Goal: Task Accomplishment & Management: Manage account settings

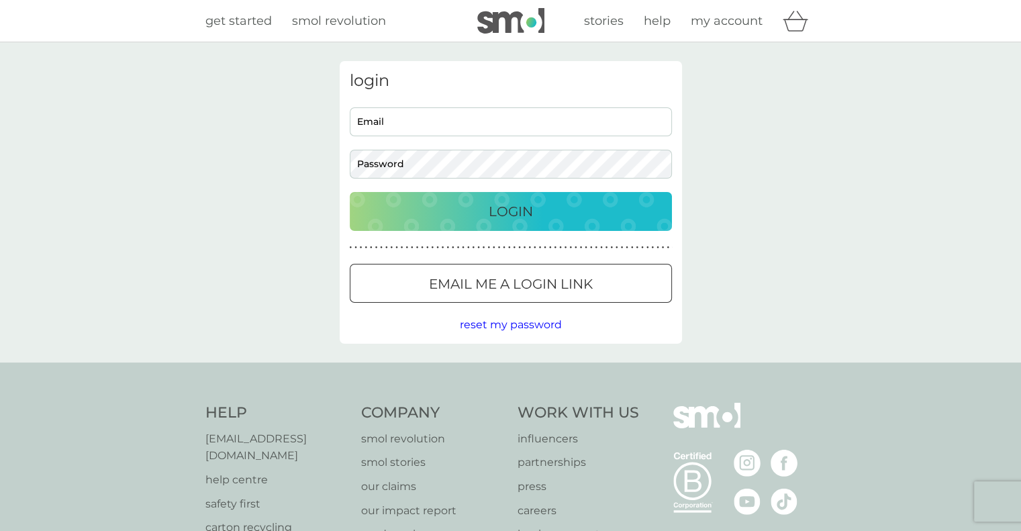
click at [441, 124] on input "Email" at bounding box center [511, 121] width 322 height 29
type input "[EMAIL_ADDRESS][DOMAIN_NAME]"
click at [430, 222] on button "Login" at bounding box center [511, 211] width 322 height 39
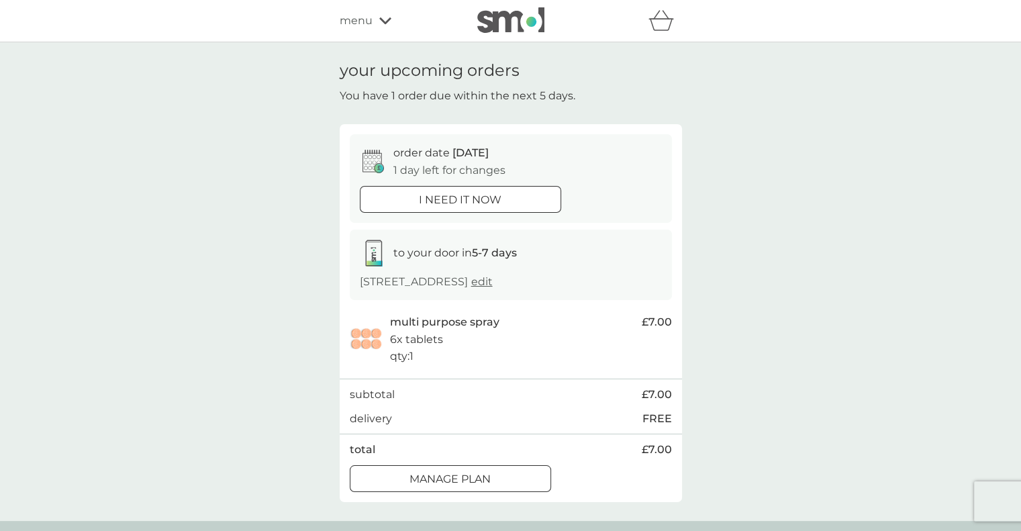
click at [454, 474] on div at bounding box center [450, 479] width 48 height 14
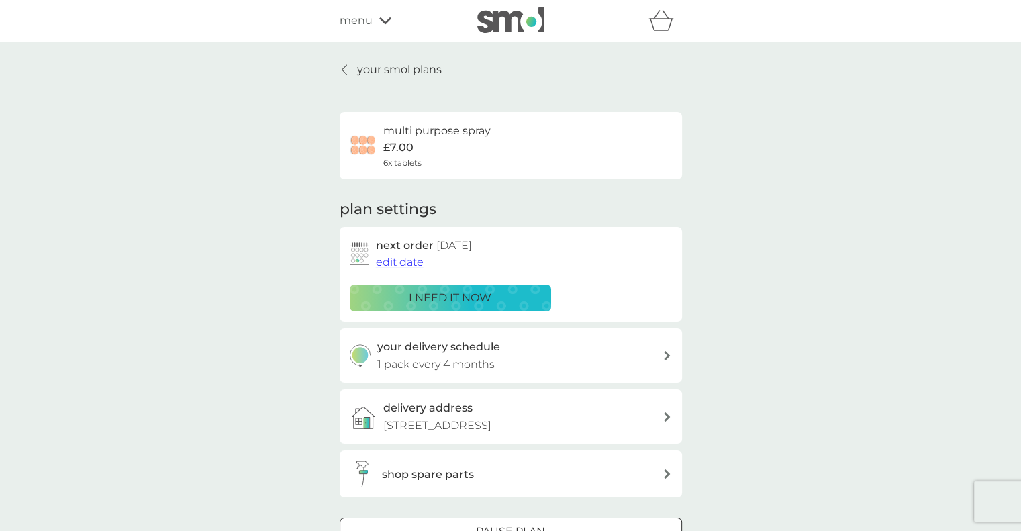
click at [404, 257] on span "edit date" at bounding box center [400, 262] width 48 height 13
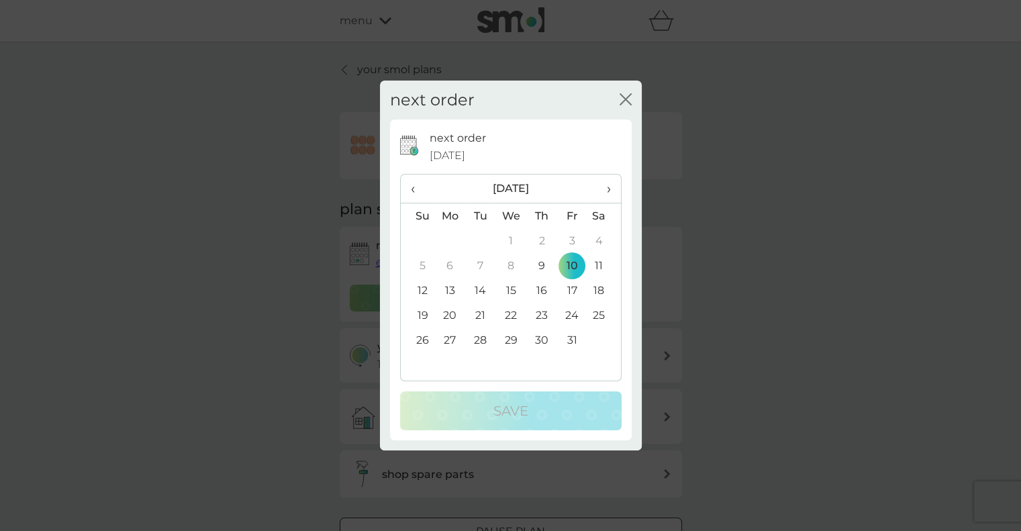
click at [608, 189] on span "›" at bounding box center [603, 189] width 13 height 28
click at [567, 287] on td "14" at bounding box center [572, 290] width 30 height 25
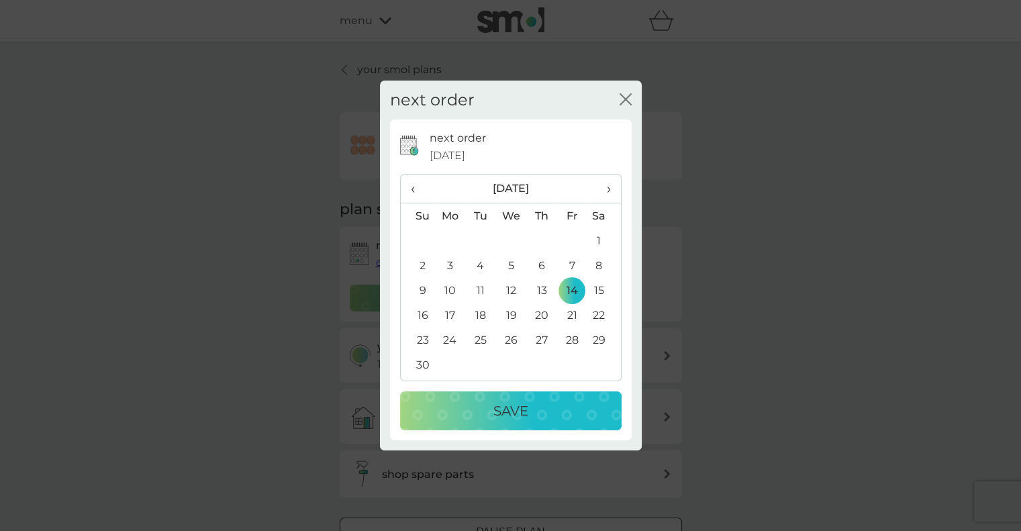
click at [526, 403] on p "Save" at bounding box center [510, 410] width 35 height 21
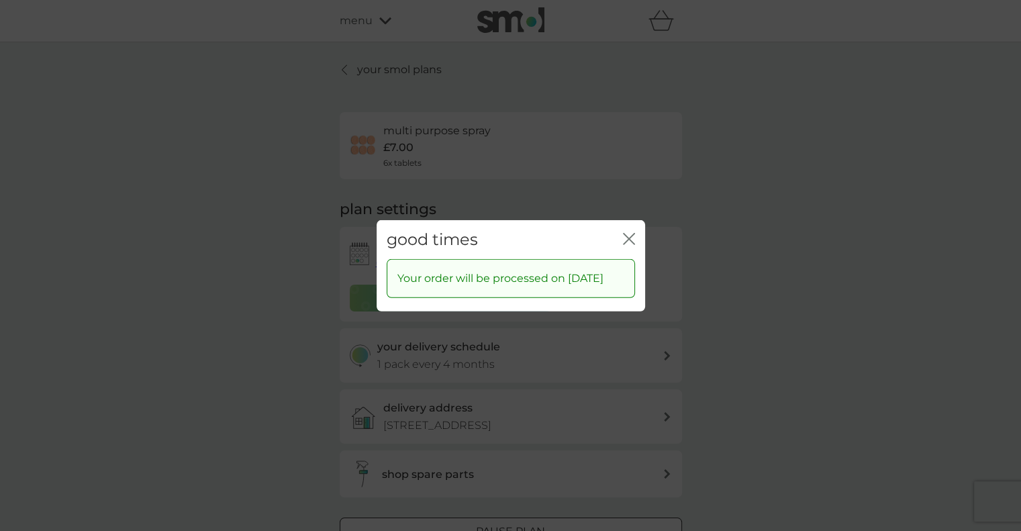
click at [628, 233] on icon "close" at bounding box center [626, 238] width 5 height 11
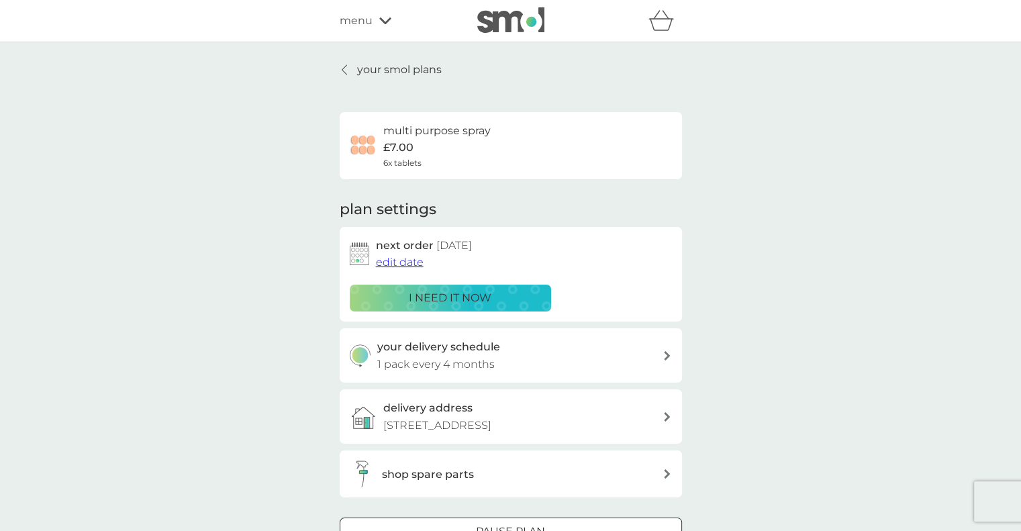
click at [349, 73] on div at bounding box center [344, 69] width 9 height 11
